Goal: Information Seeking & Learning: Compare options

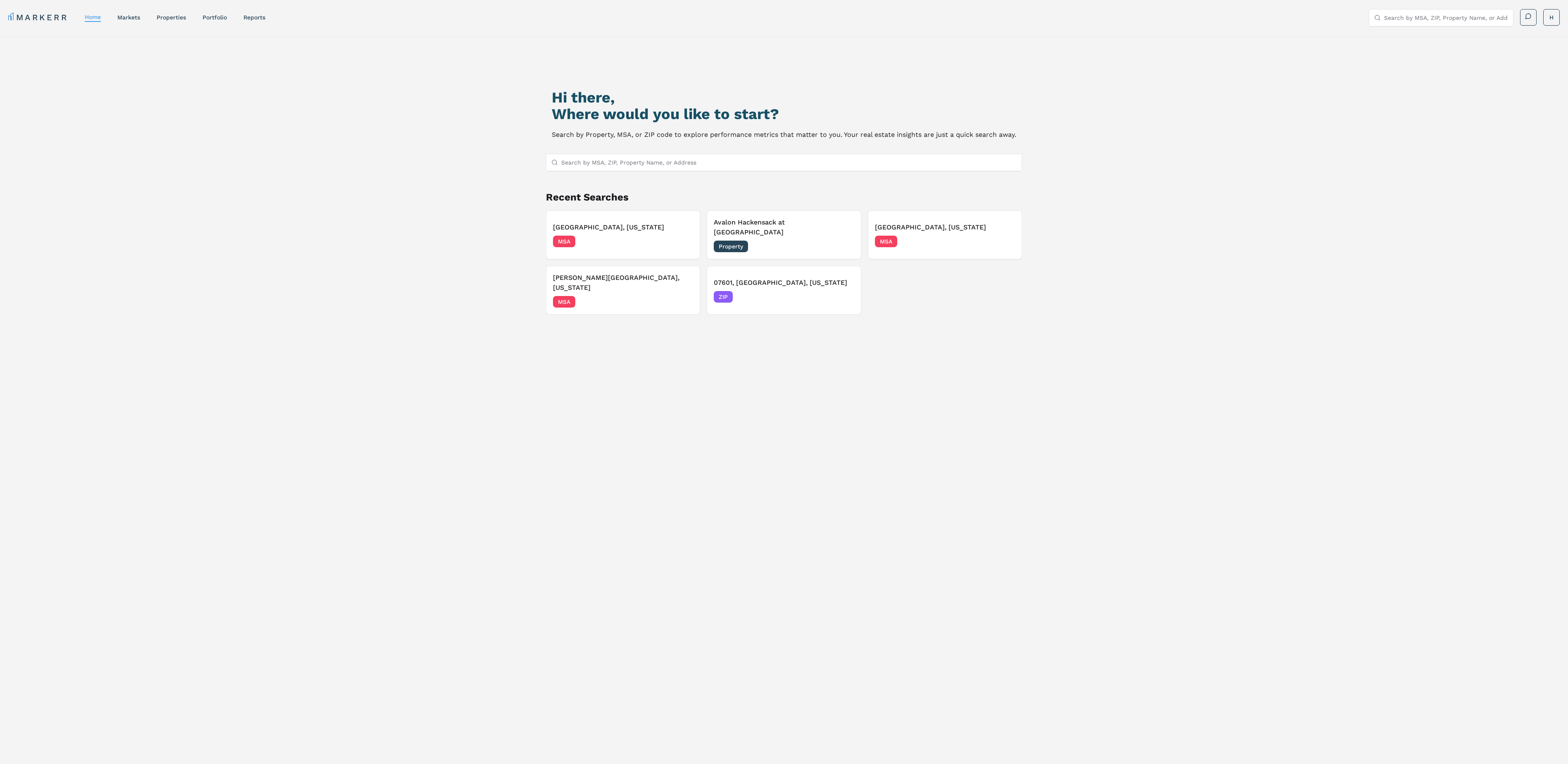
click at [796, 227] on div "Avalon Hackensack at [GEOGRAPHIC_DATA] Property [DATE]" at bounding box center [784, 234] width 140 height 35
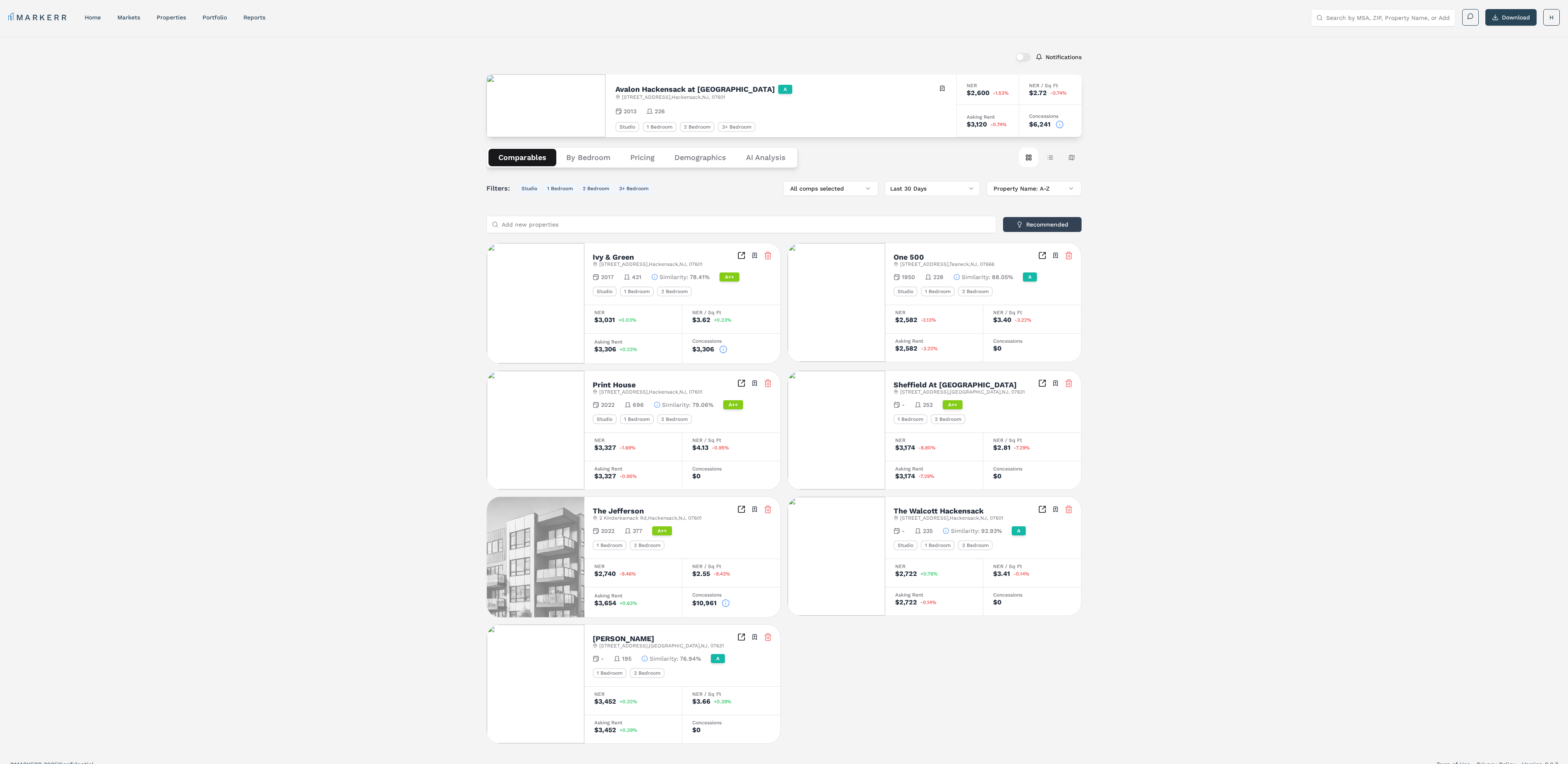
click at [571, 228] on input "Add new properties" at bounding box center [746, 225] width 489 height 16
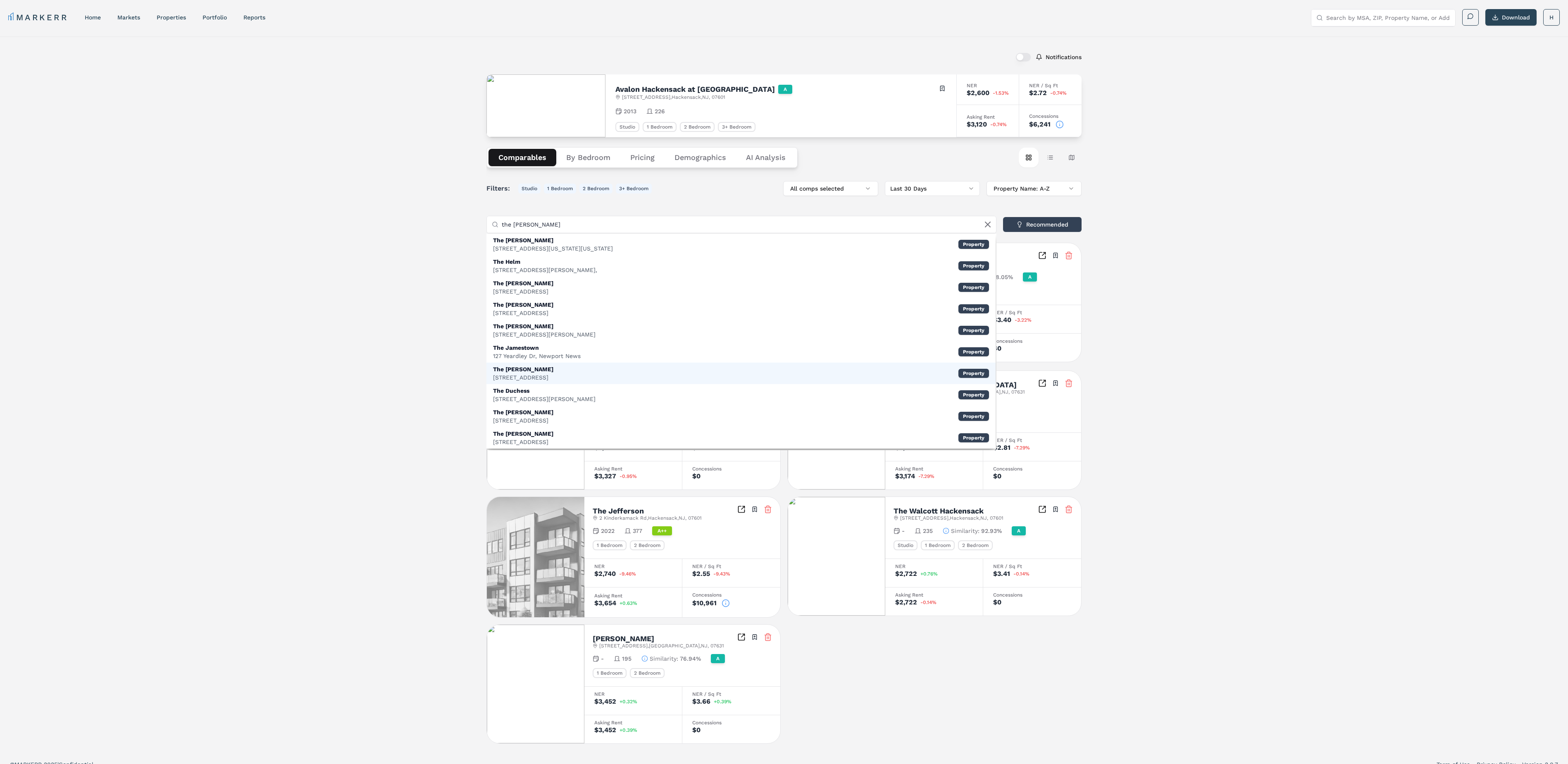
type input "the [PERSON_NAME]"
click at [600, 378] on div "The [PERSON_NAME] [STREET_ADDRESS] Property" at bounding box center [741, 373] width 509 height 22
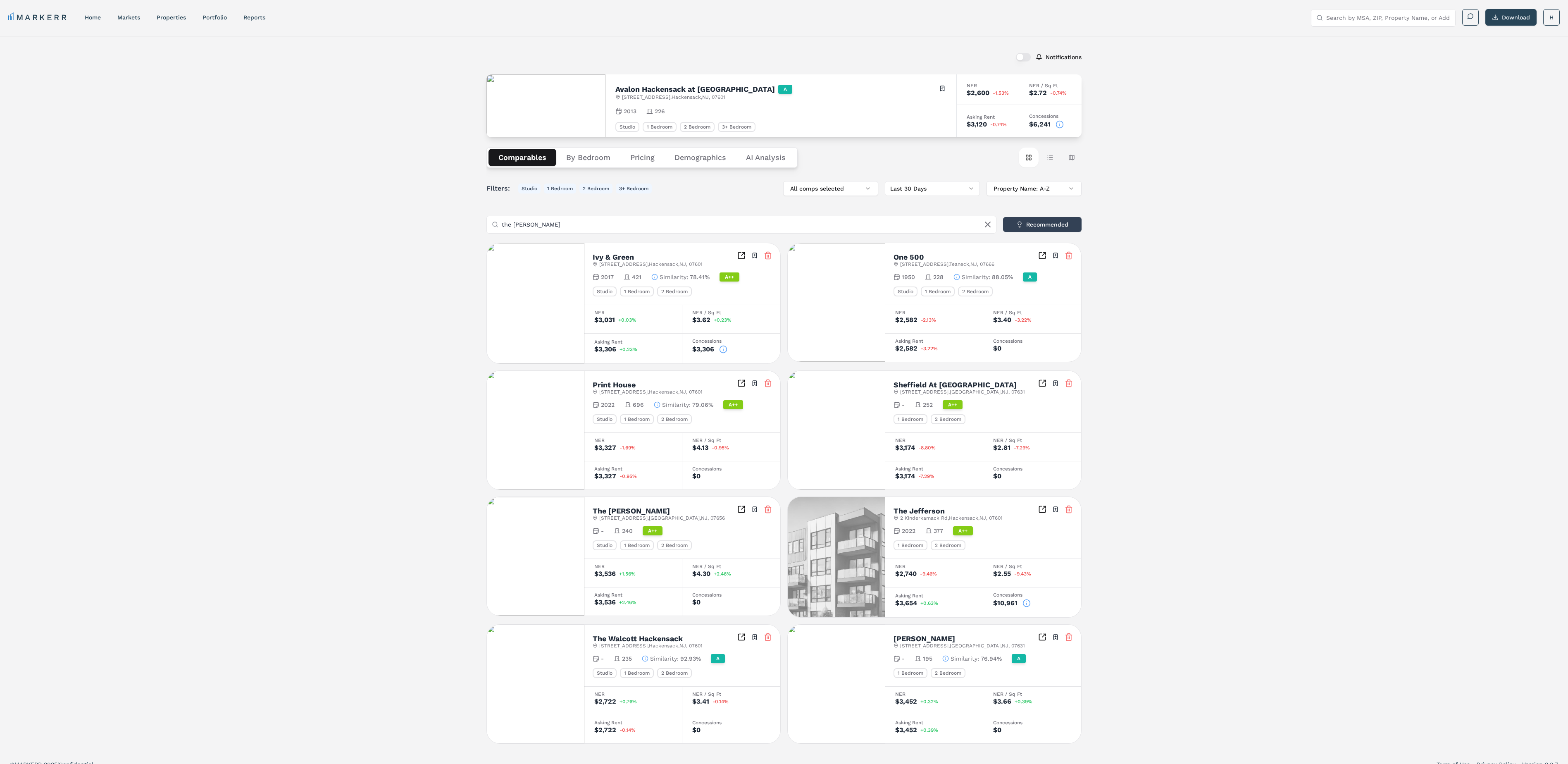
scroll to position [23, 0]
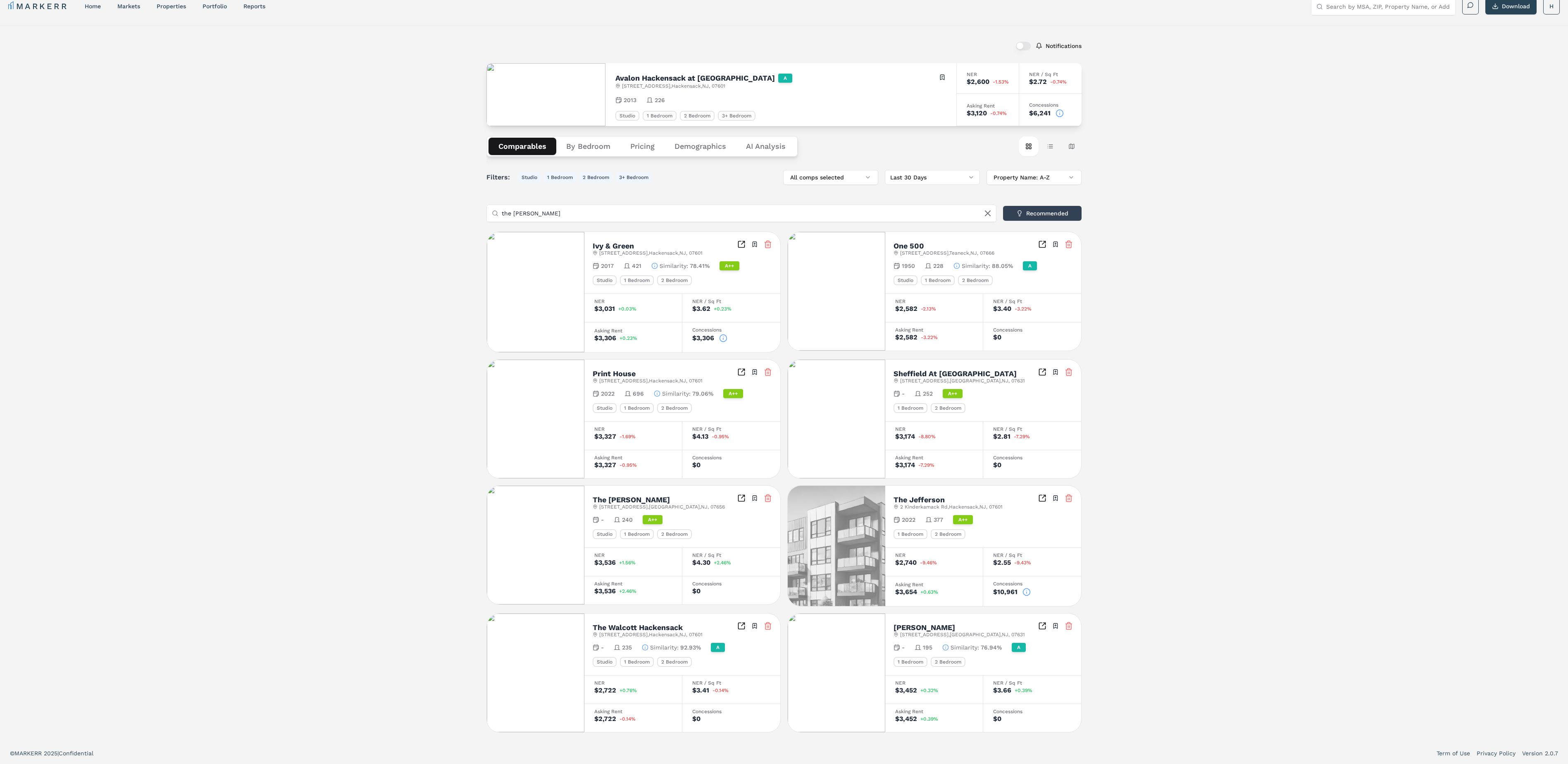
click at [766, 494] on icon at bounding box center [768, 498] width 8 height 8
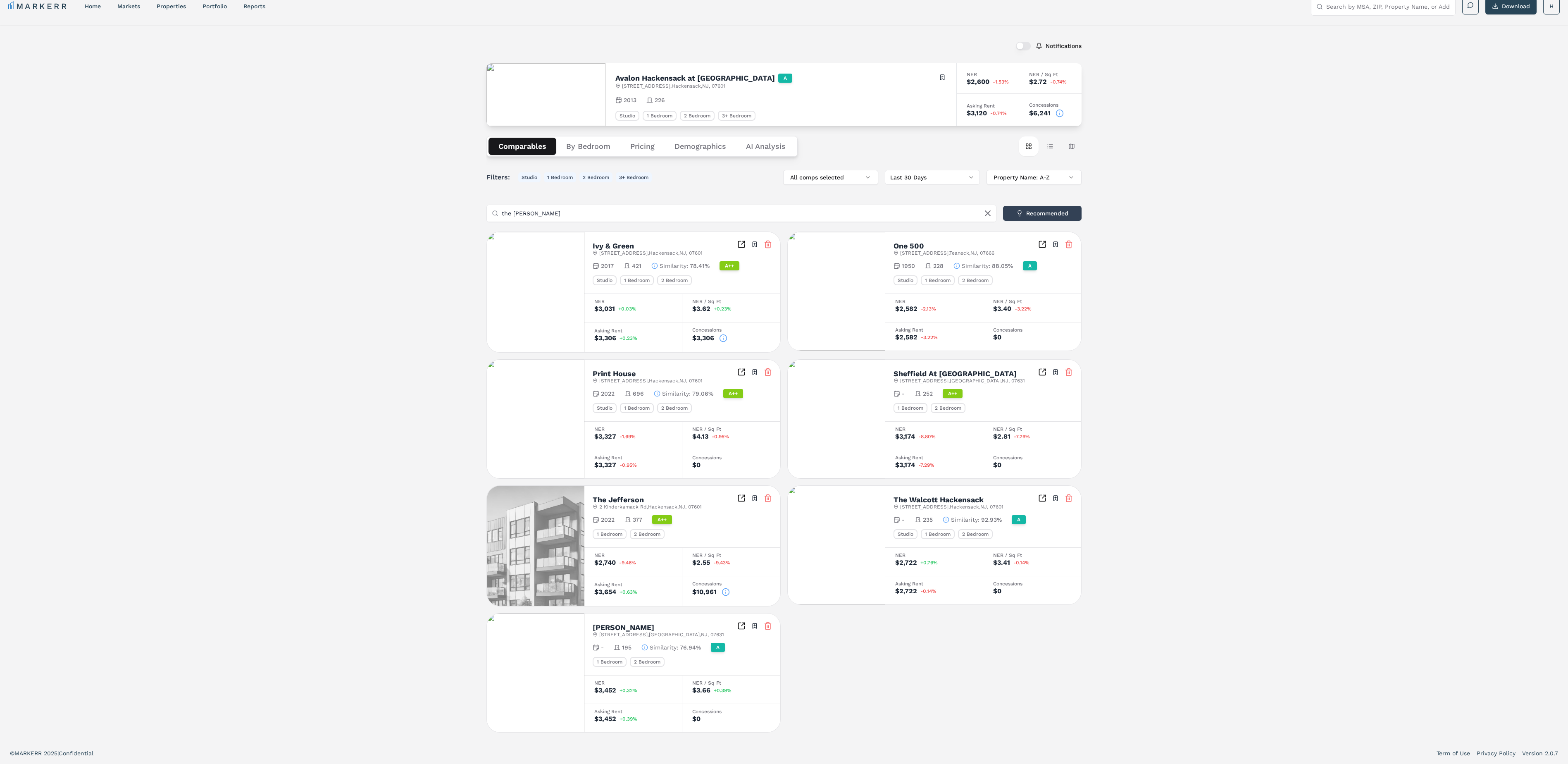
scroll to position [0, 0]
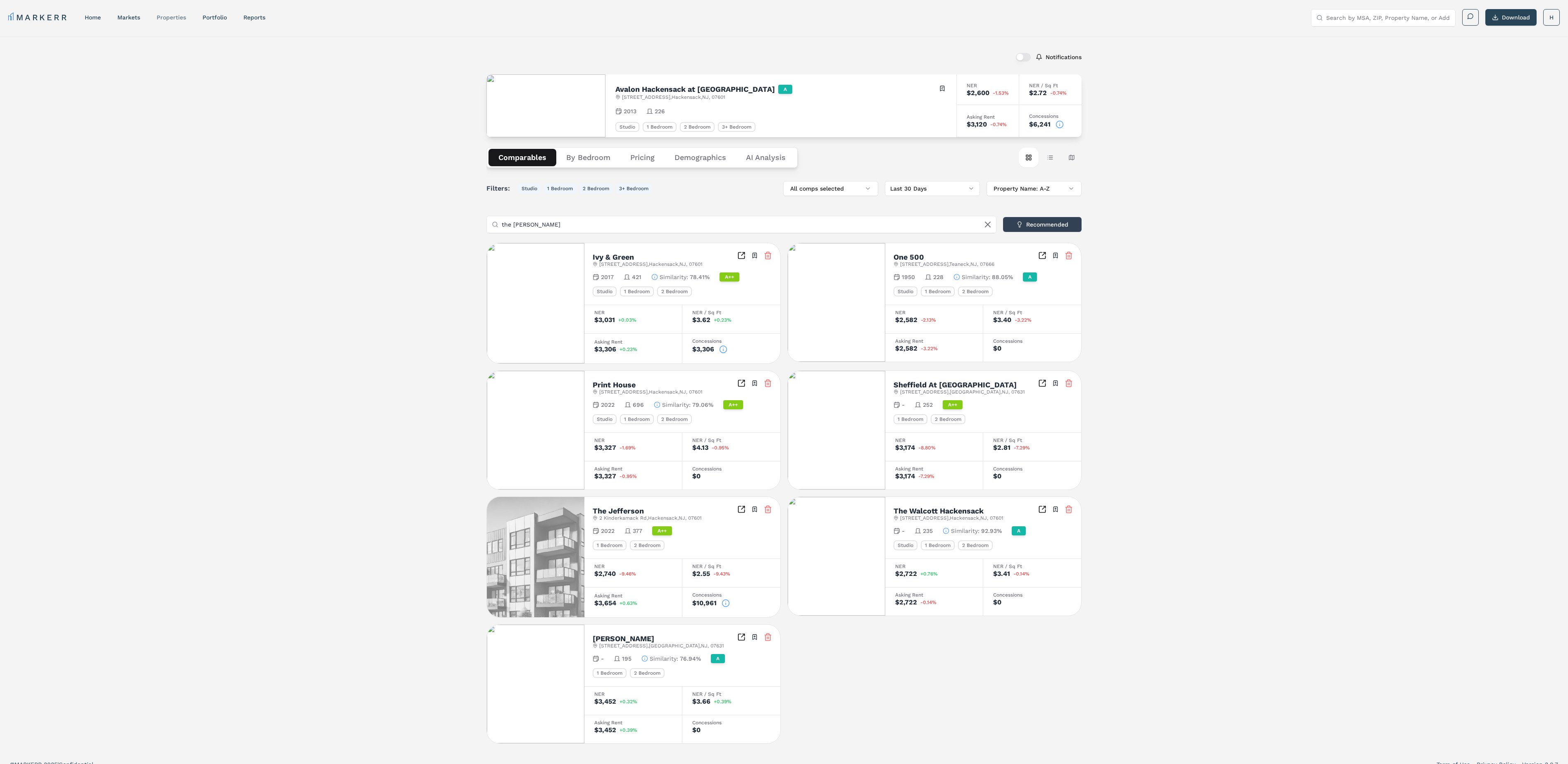
click at [173, 18] on link "properties" at bounding box center [171, 18] width 29 height 7
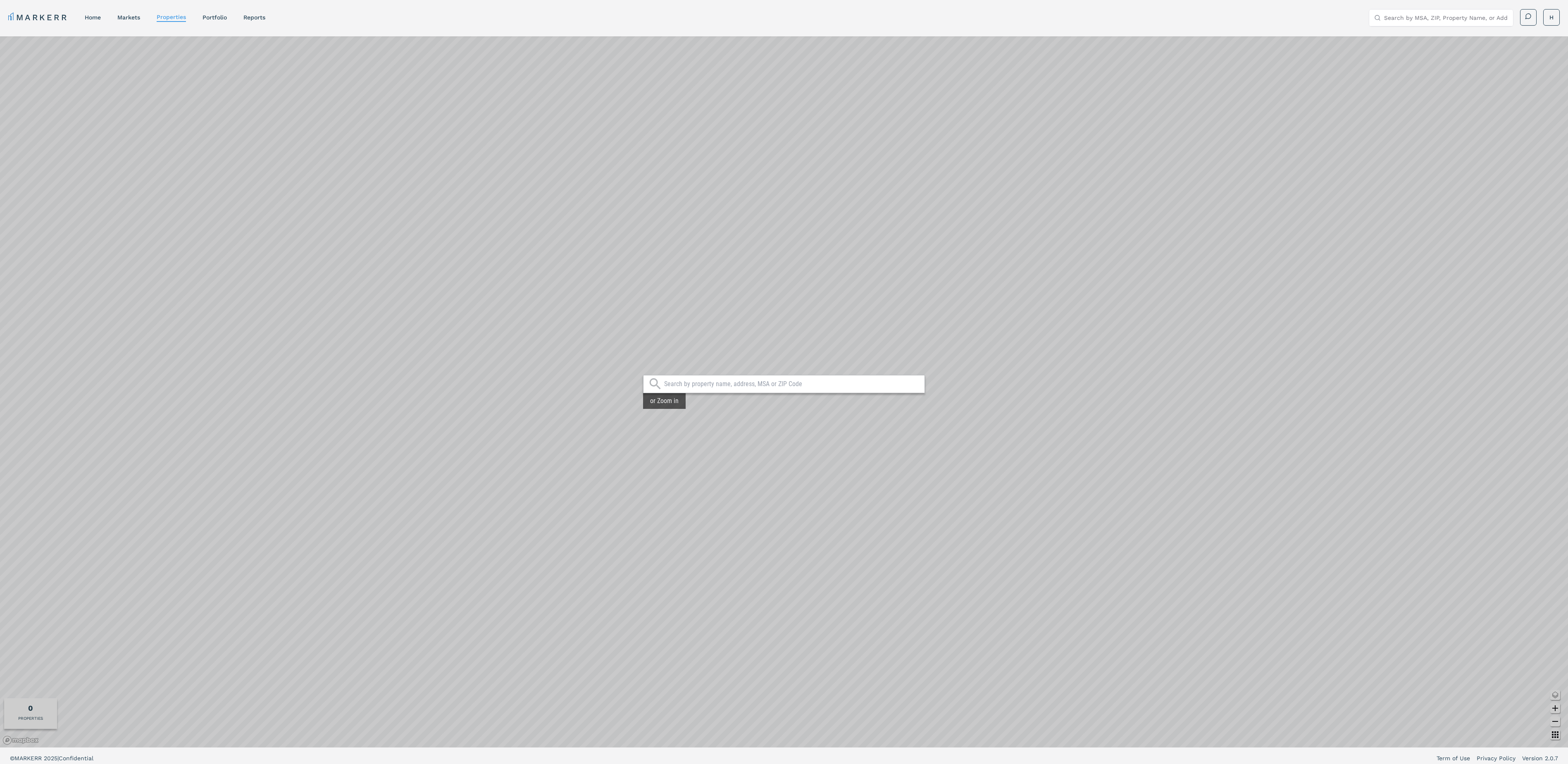
click at [792, 389] on div at bounding box center [784, 383] width 282 height 18
click at [770, 383] on input "text" at bounding box center [792, 384] width 256 height 8
type input "87 madison"
click at [683, 421] on div "[STREET_ADDRESS]" at bounding box center [678, 423] width 57 height 8
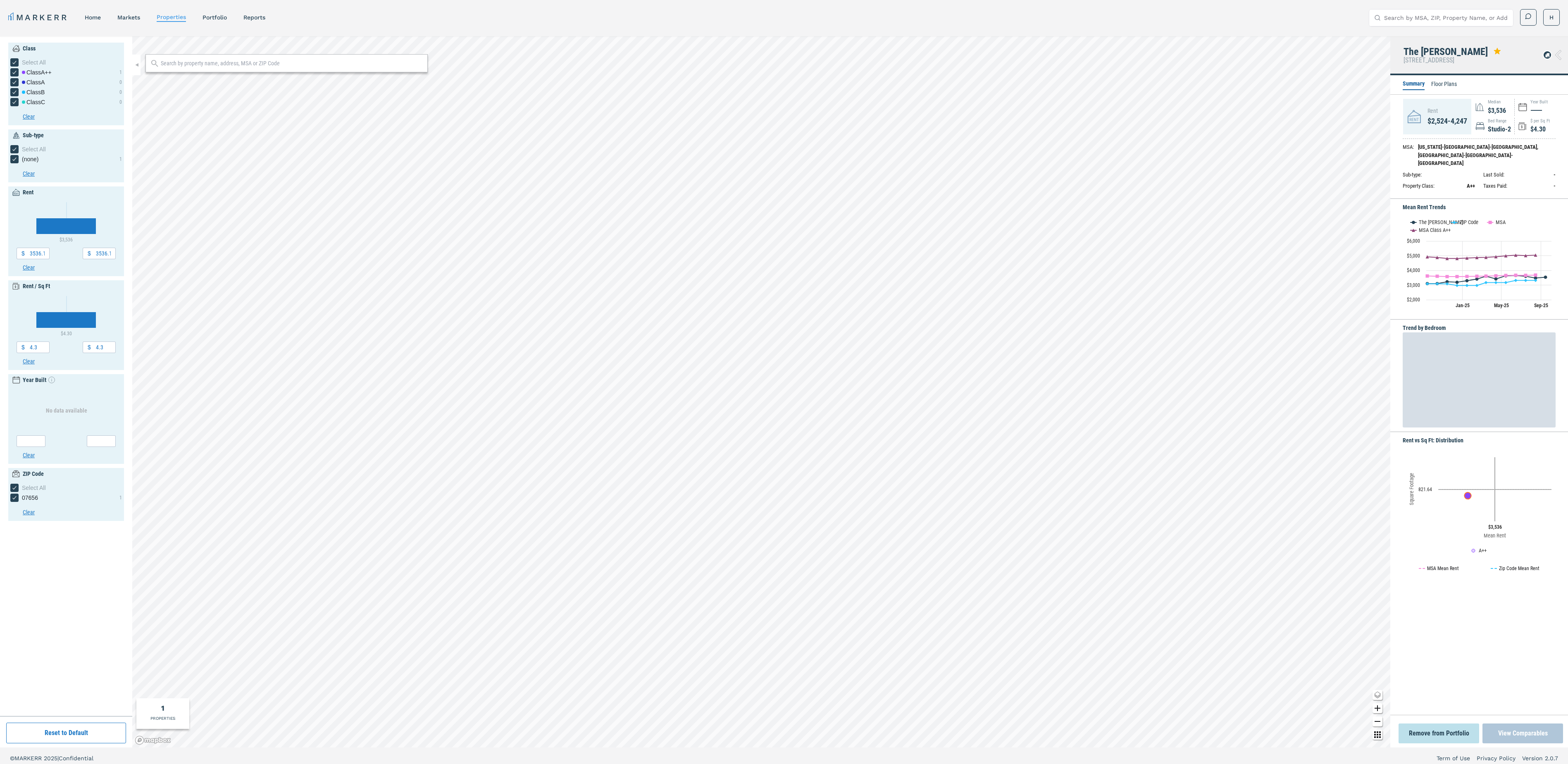
click at [1510, 730] on button "View Comparables" at bounding box center [1523, 733] width 81 height 20
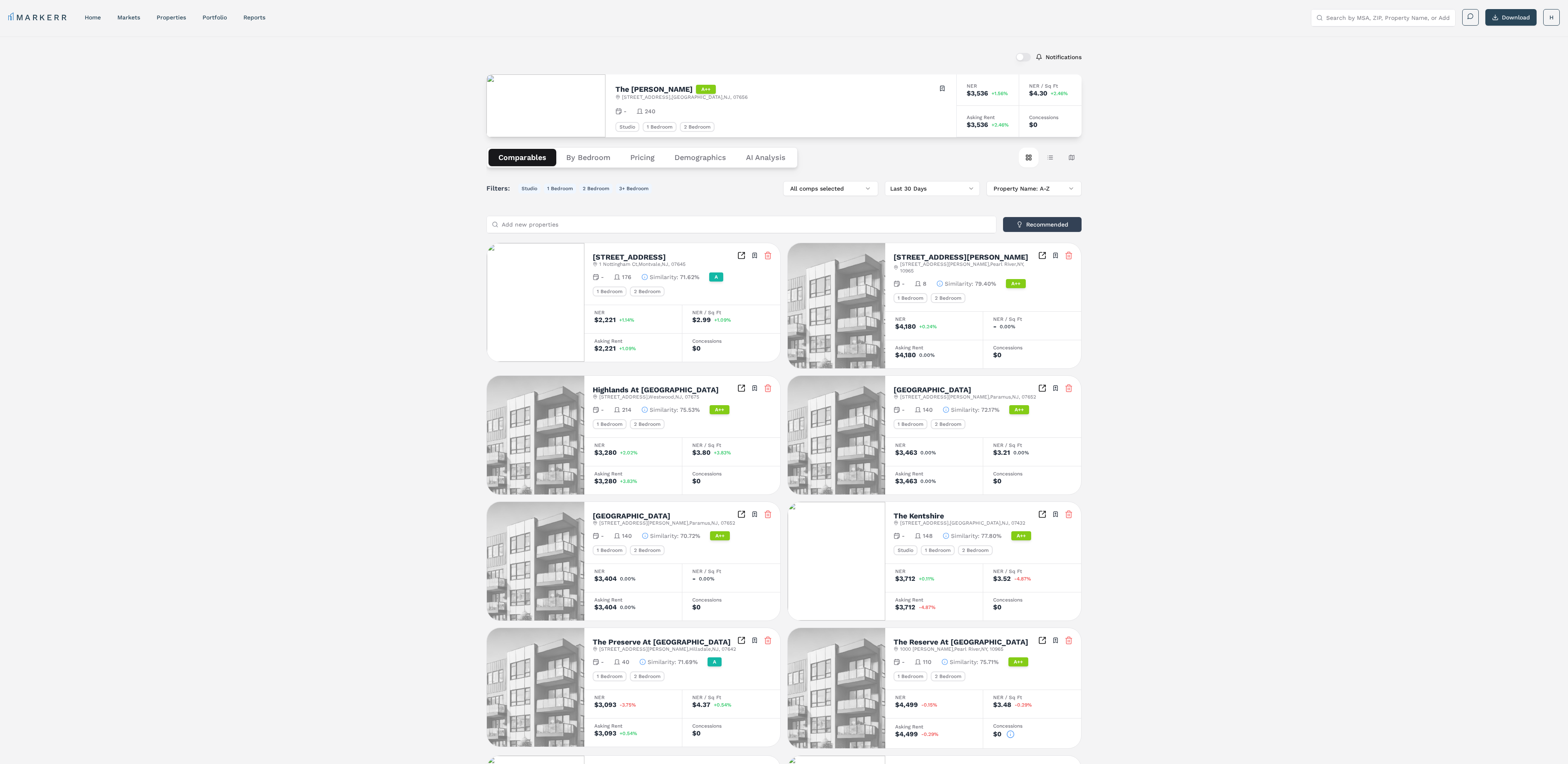
scroll to position [152, 0]
